Goal: Task Accomplishment & Management: Use online tool/utility

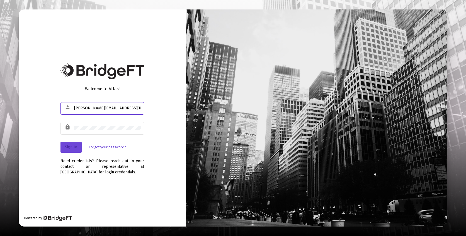
click at [78, 143] on button "Sign In" at bounding box center [70, 147] width 21 height 11
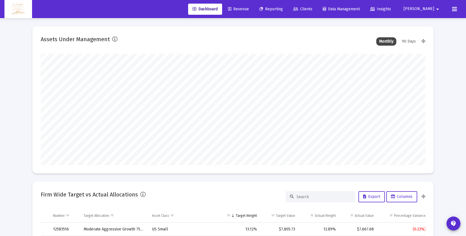
scroll to position [111, 207]
type input "5280-01-01"
type input "[DATE]"
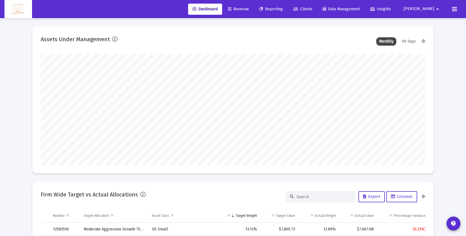
scroll to position [111, 180]
click at [283, 7] on span "Reporting" at bounding box center [271, 9] width 24 height 5
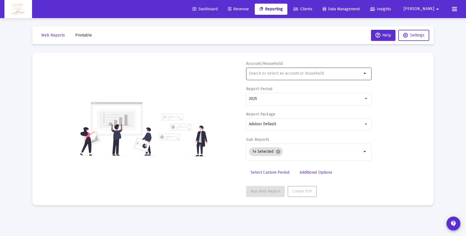
click at [276, 76] on div at bounding box center [305, 74] width 113 height 14
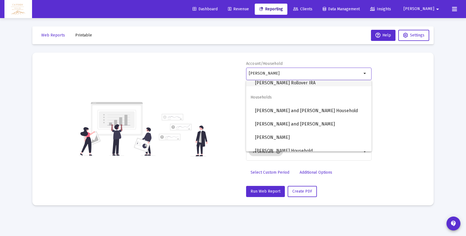
scroll to position [116, 0]
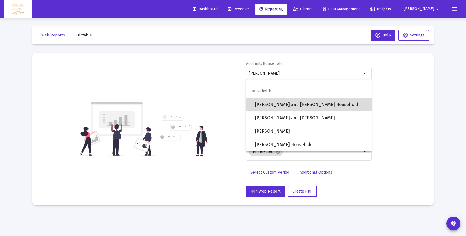
click at [294, 105] on span "[PERSON_NAME] and [PERSON_NAME] Household" at bounding box center [311, 104] width 112 height 13
type input "[PERSON_NAME] and [PERSON_NAME] Household"
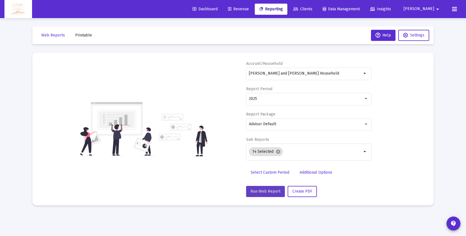
click at [266, 189] on button "Run Web Report" at bounding box center [265, 191] width 39 height 11
select select "View all"
